Goal: Communication & Community: Share content

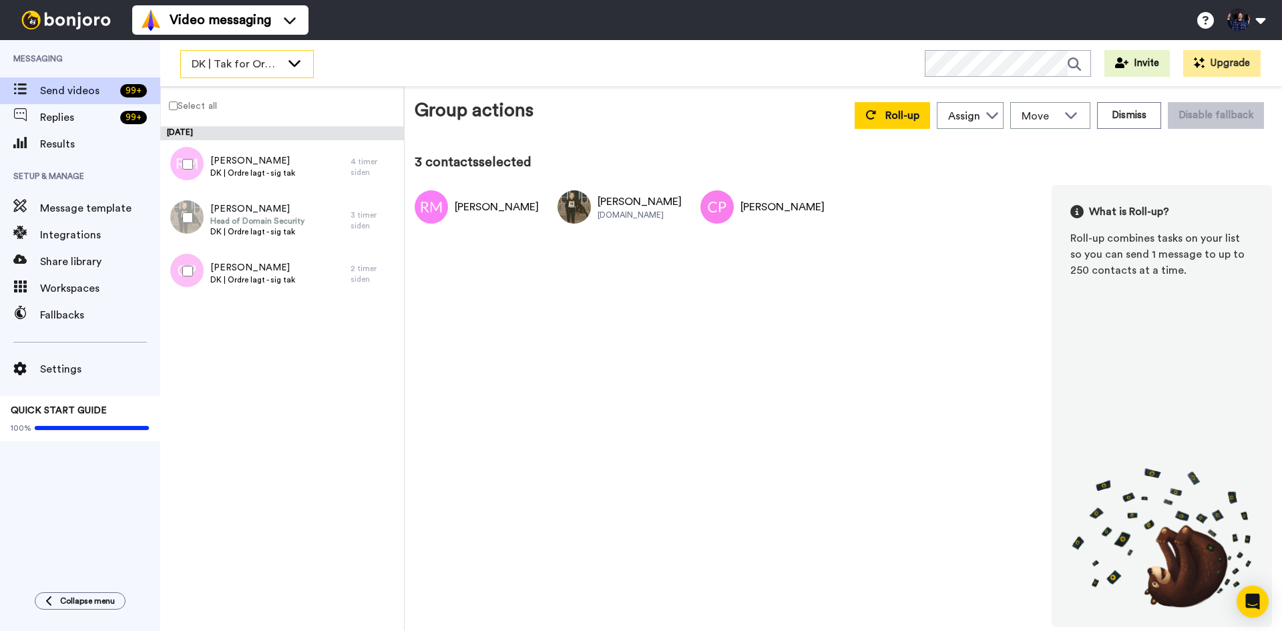
click at [273, 63] on span "DK | Tak for Ordre" at bounding box center [236, 64] width 89 height 16
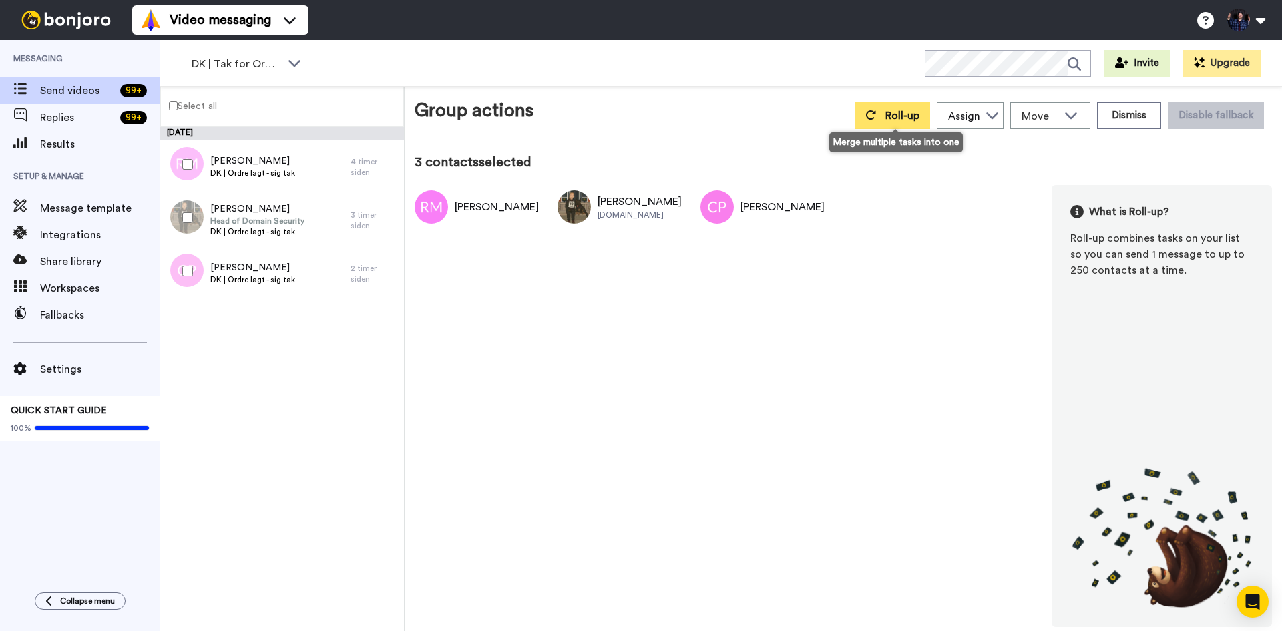
click at [904, 105] on button "Roll-up" at bounding box center [892, 115] width 75 height 27
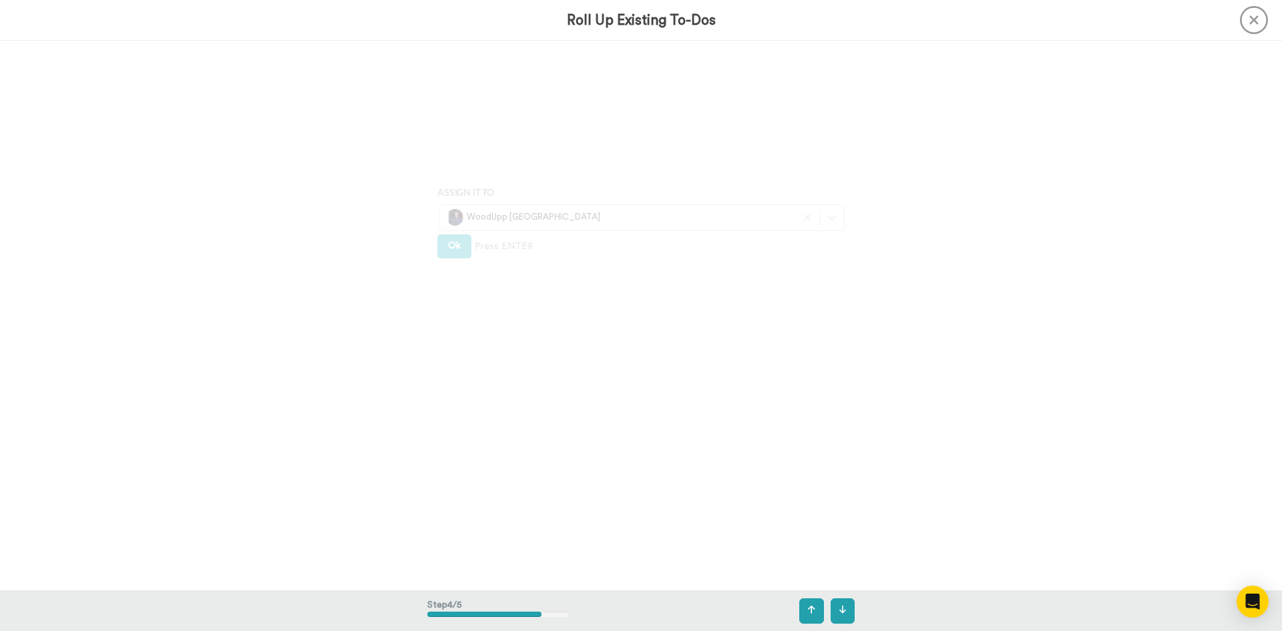
scroll to position [2198, 0]
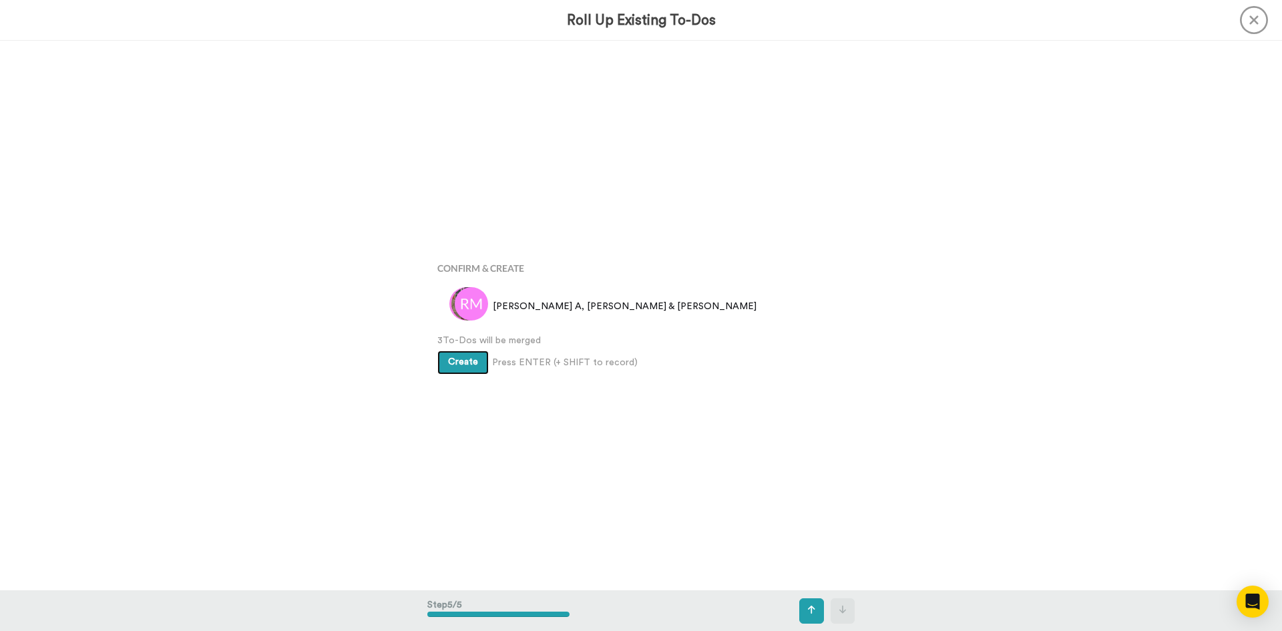
click at [475, 363] on button "Create" at bounding box center [462, 363] width 51 height 24
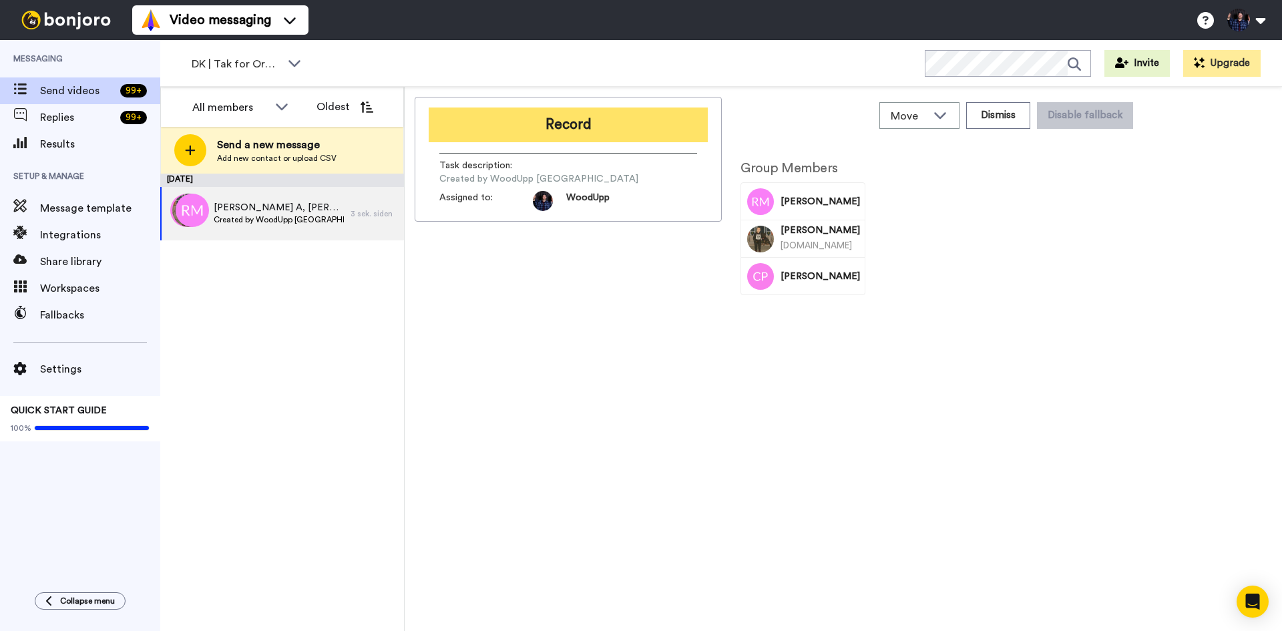
click at [608, 127] on button "Record" at bounding box center [568, 125] width 279 height 35
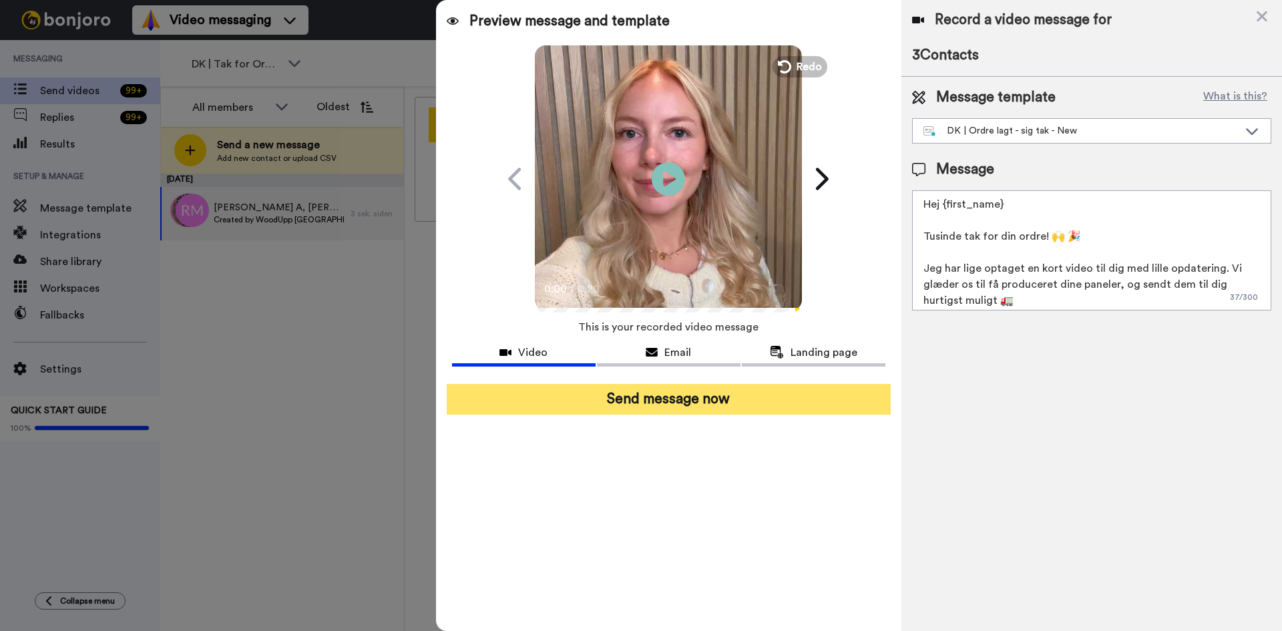
click at [775, 405] on button "Send message now" at bounding box center [669, 399] width 444 height 31
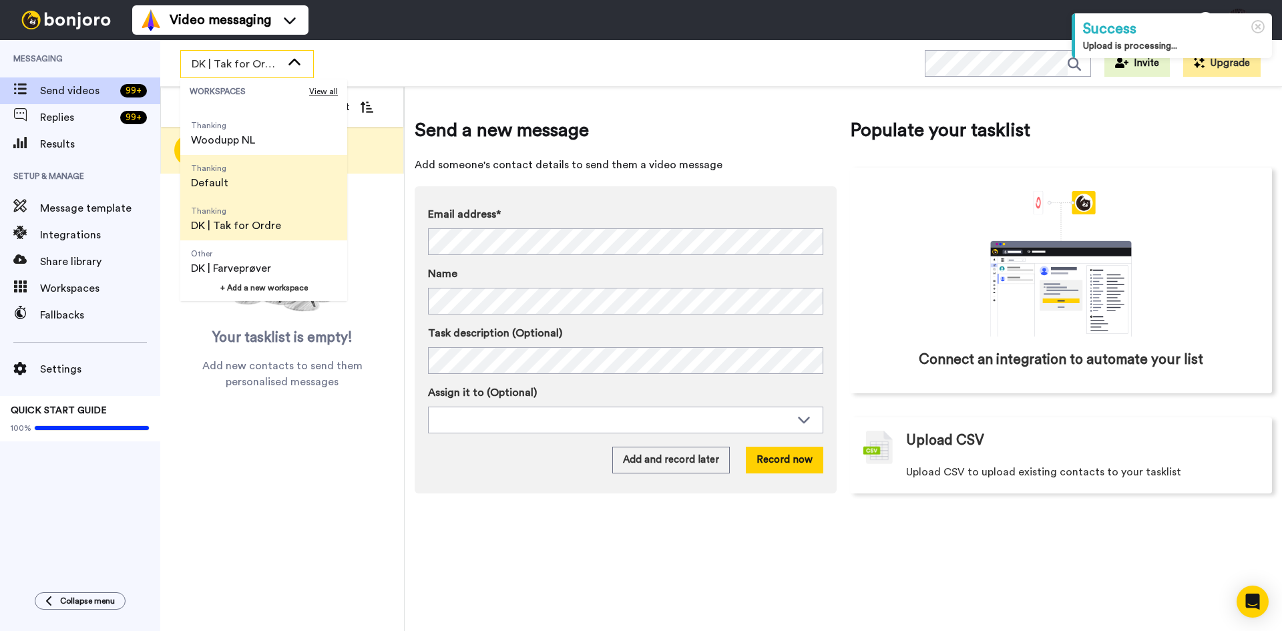
scroll to position [67, 0]
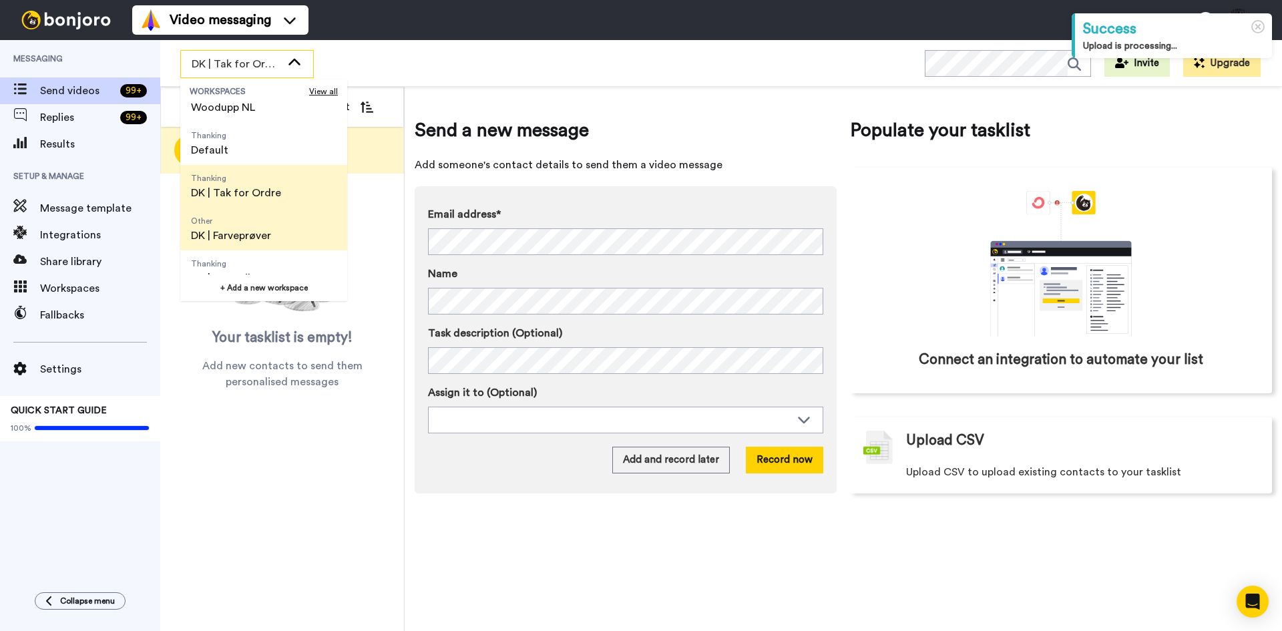
click at [270, 234] on span "DK | Farveprøver" at bounding box center [231, 236] width 80 height 16
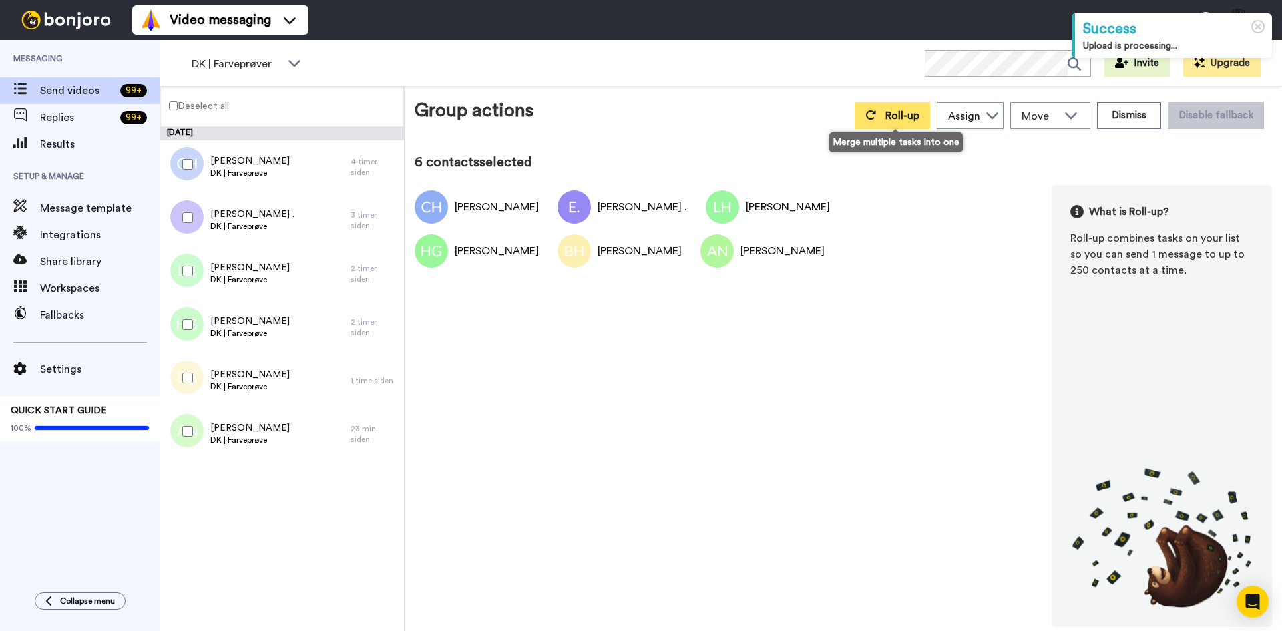
click at [883, 115] on button "Roll-up" at bounding box center [892, 115] width 75 height 27
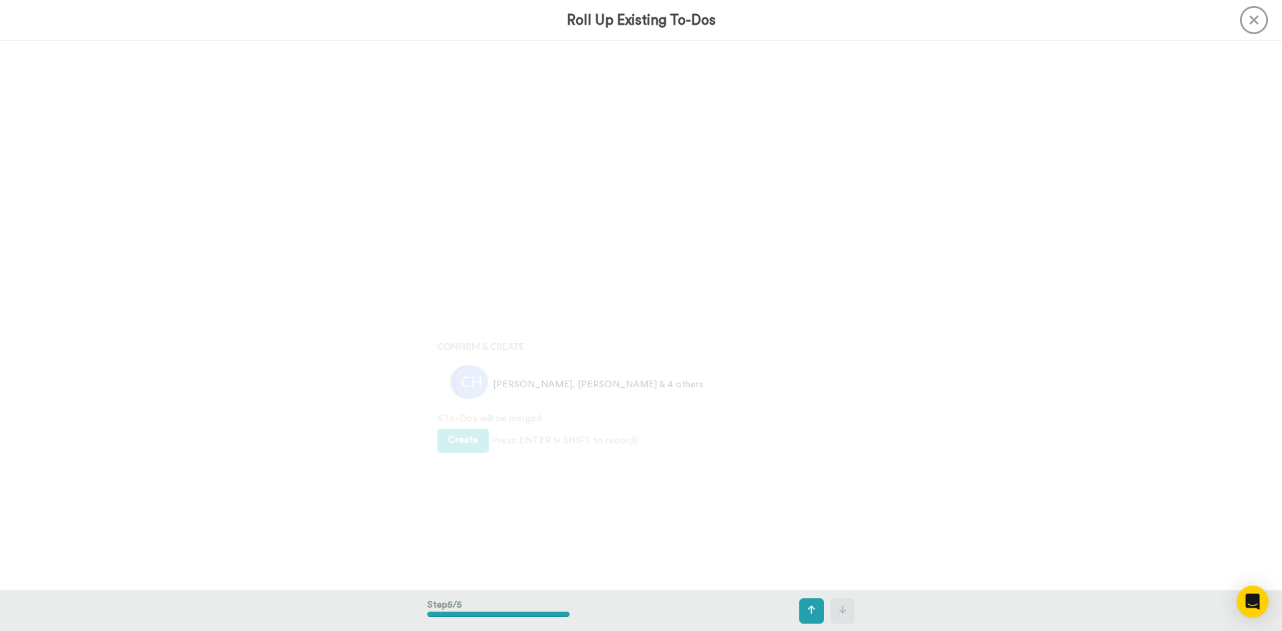
scroll to position [2198, 0]
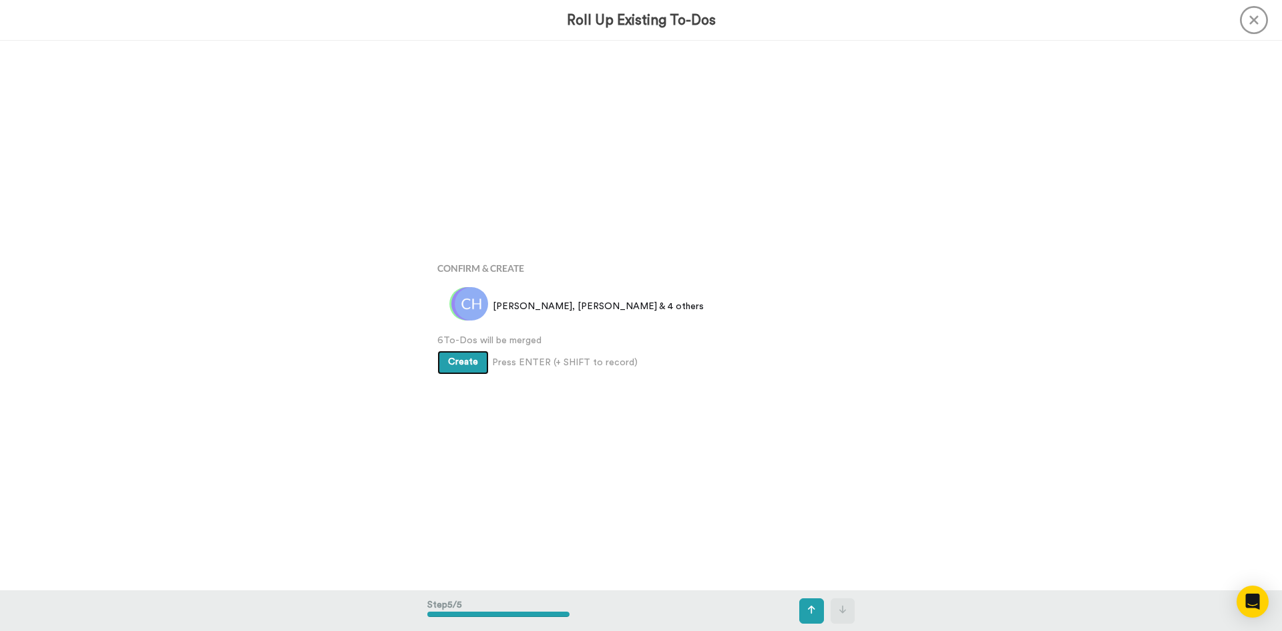
click at [464, 363] on span "Create" at bounding box center [463, 361] width 30 height 9
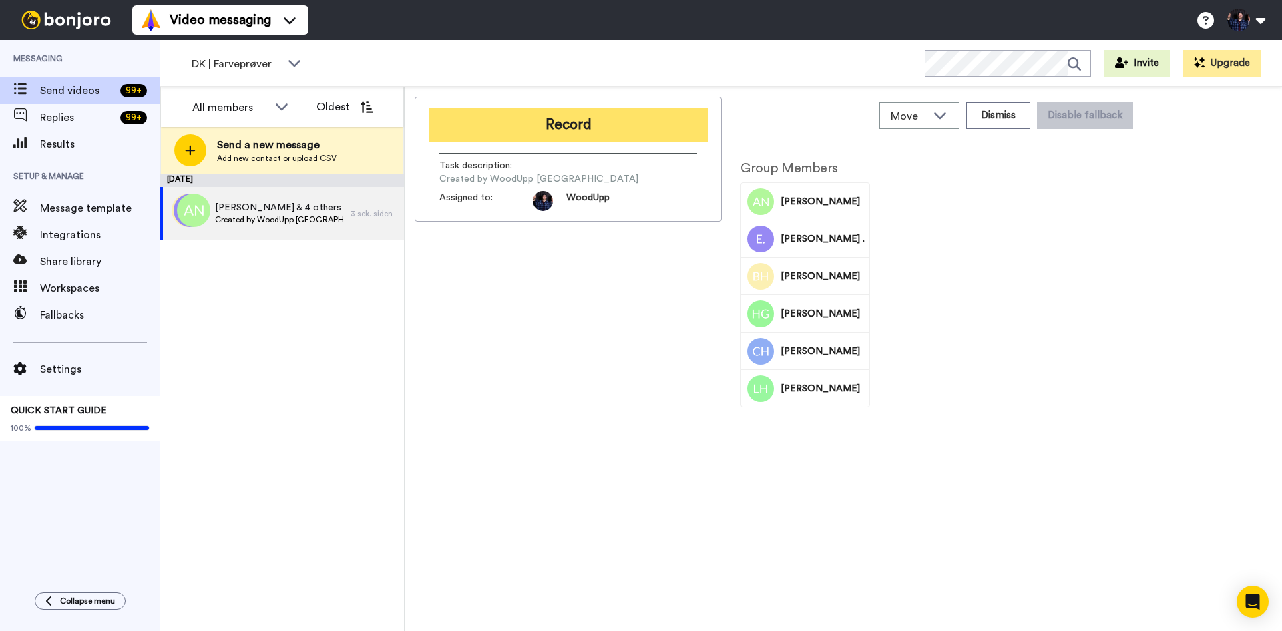
click at [627, 116] on button "Record" at bounding box center [568, 125] width 279 height 35
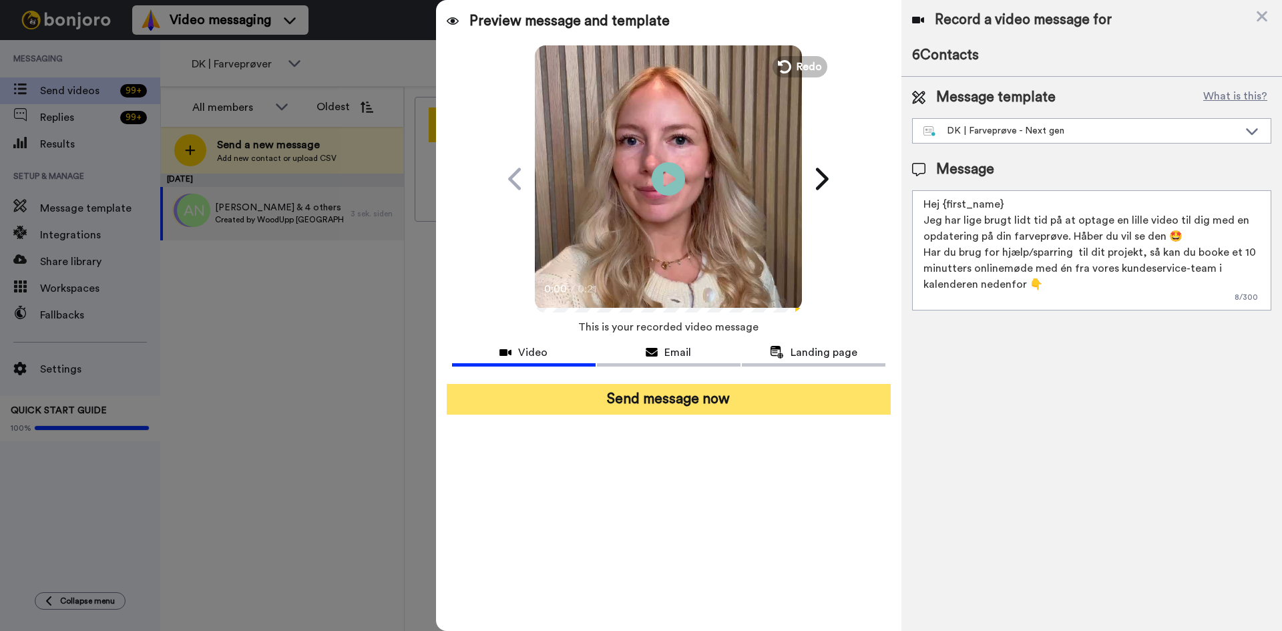
click at [762, 408] on button "Send message now" at bounding box center [669, 399] width 444 height 31
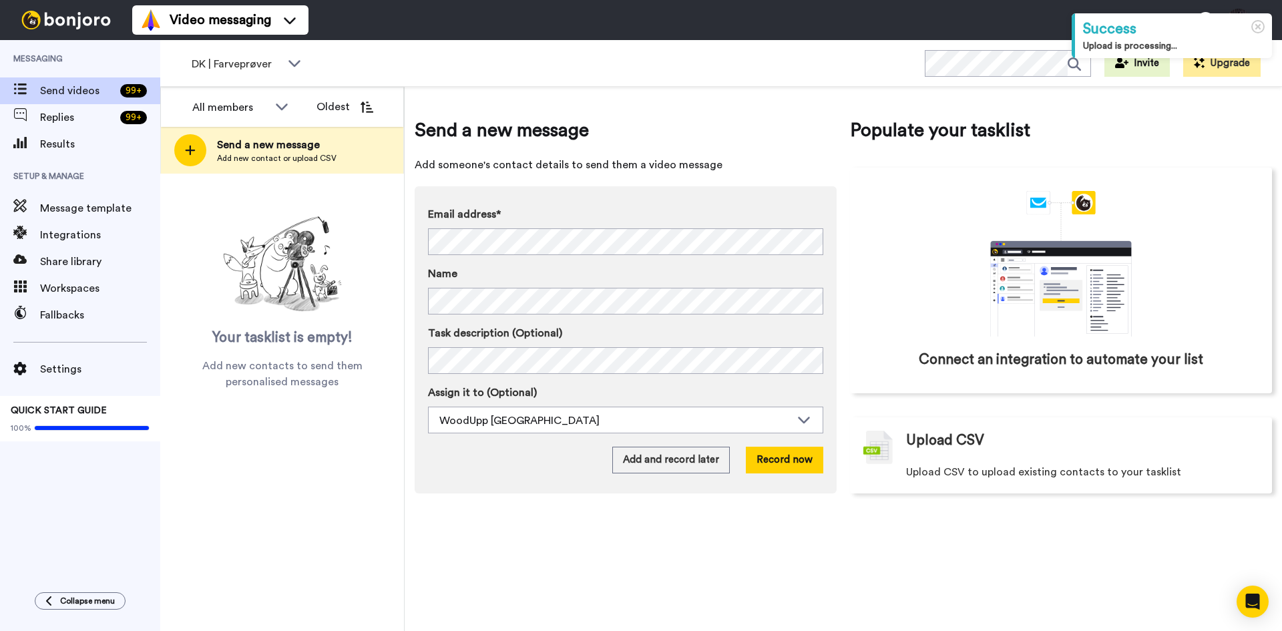
click at [786, 537] on div "Send a new message Add someone's contact details to send them a video message E…" at bounding box center [843, 359] width 877 height 544
click at [1261, 27] on icon at bounding box center [1258, 27] width 14 height 14
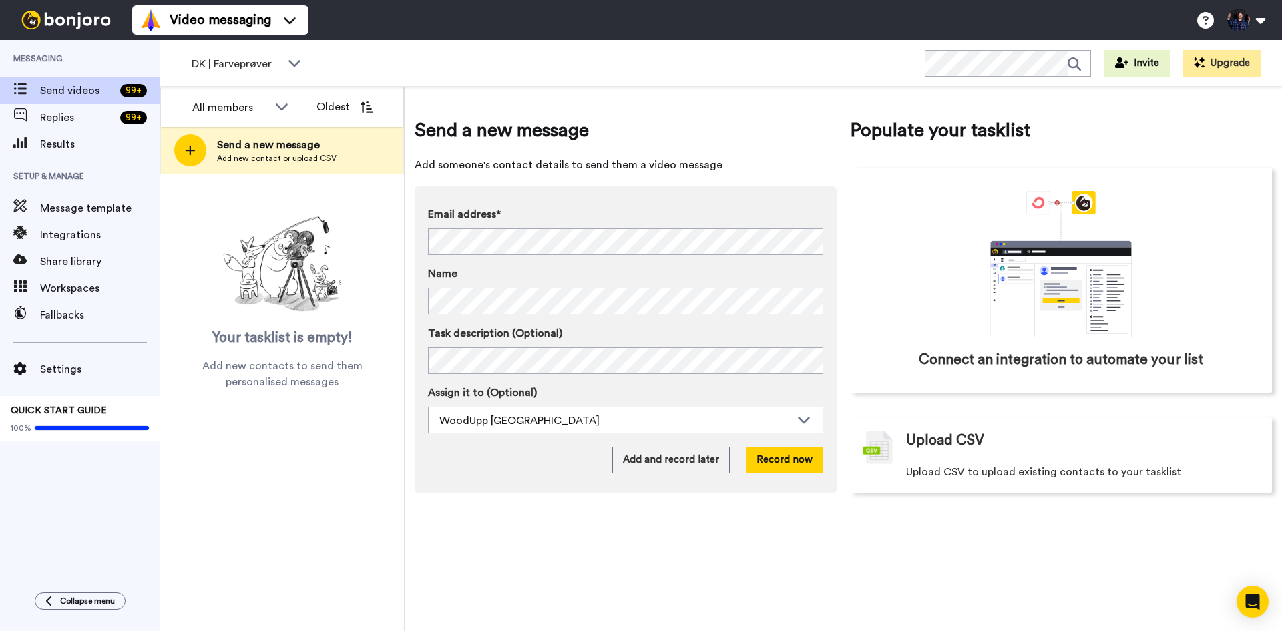
click at [425, 565] on div "Send a new message Add someone's contact details to send them a video message E…" at bounding box center [843, 359] width 877 height 544
drag, startPoint x: 979, startPoint y: 548, endPoint x: 994, endPoint y: 546, distance: 15.6
click at [980, 548] on div "Send a new message Add someone's contact details to send them a video message E…" at bounding box center [843, 359] width 877 height 544
